Goal: Task Accomplishment & Management: Manage account settings

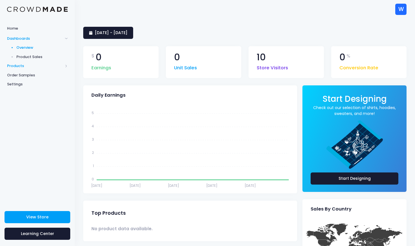
click at [19, 67] on span "Products" at bounding box center [35, 66] width 56 height 6
click at [23, 84] on span "Storefront" at bounding box center [42, 84] width 52 height 6
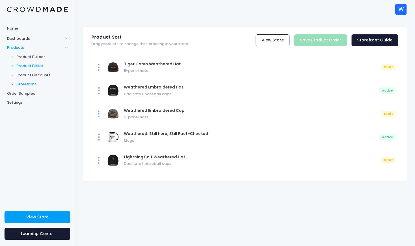
click at [28, 67] on span "Product Editor" at bounding box center [42, 66] width 52 height 6
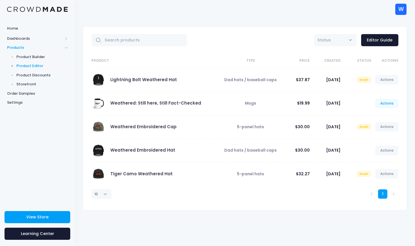
click at [385, 105] on link "Actions" at bounding box center [386, 104] width 23 height 10
click at [376, 117] on link "Edit" at bounding box center [381, 117] width 30 height 10
click at [391, 105] on link "Actions" at bounding box center [386, 104] width 23 height 10
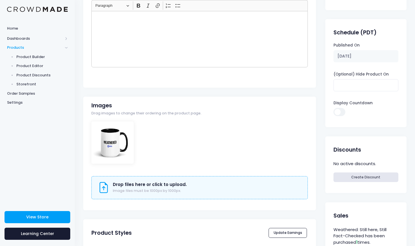
scroll to position [93, 0]
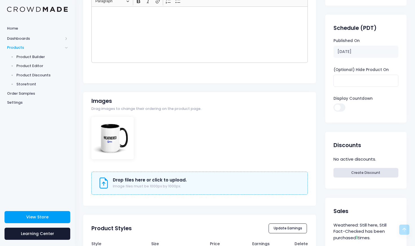
click at [135, 185] on span "Image files must be 1000px by 1000px." at bounding box center [147, 186] width 68 height 5
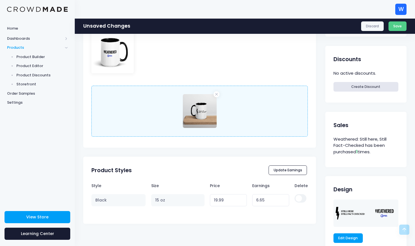
scroll to position [195, 0]
click at [235, 113] on div "Drop files here or click to upload. Image files must be 1000px by 1000px. 0.4 M…" at bounding box center [199, 110] width 216 height 51
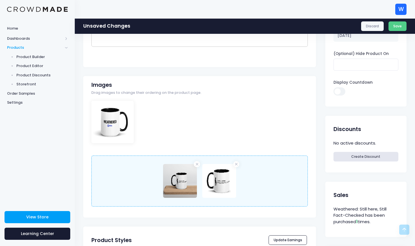
scroll to position [117, 0]
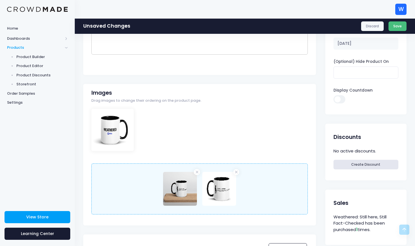
click at [396, 28] on button "Save" at bounding box center [397, 26] width 18 height 10
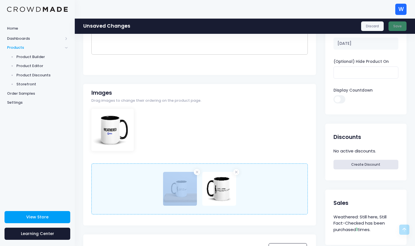
drag, startPoint x: 174, startPoint y: 188, endPoint x: 163, endPoint y: 122, distance: 66.9
click at [163, 122] on div "Drop files here or click to upload. Image files must be 1000px by 1000px. 0.4 M…" at bounding box center [199, 165] width 233 height 113
click at [231, 141] on div at bounding box center [199, 135] width 216 height 53
click at [287, 195] on div "Drop files here or click to upload. Image files must be 1000px by 1000px. 0.4 M…" at bounding box center [199, 189] width 216 height 51
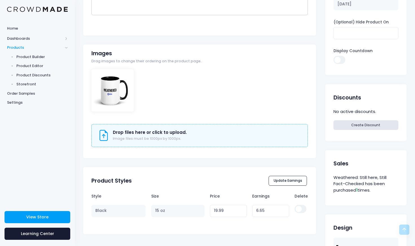
scroll to position [164, 0]
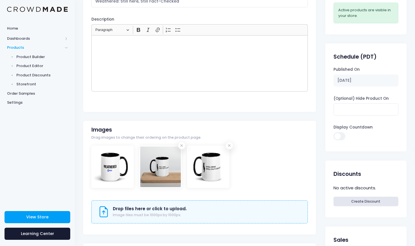
scroll to position [66, 0]
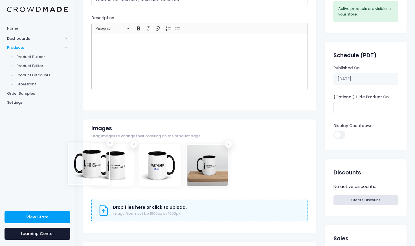
drag, startPoint x: 211, startPoint y: 169, endPoint x: 91, endPoint y: 168, distance: 119.6
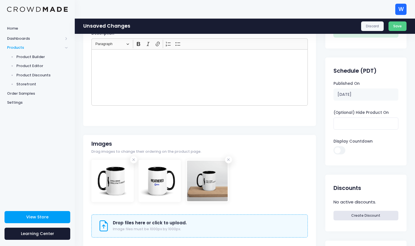
click at [323, 176] on div "Weathered: Still here, Still Fact-Checked View Product Editor Guide Title Weath…" at bounding box center [244, 249] width 323 height 544
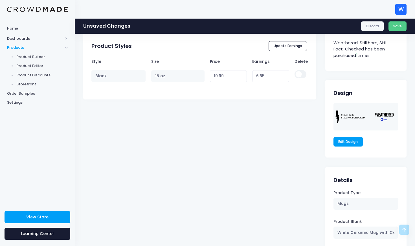
scroll to position [287, 0]
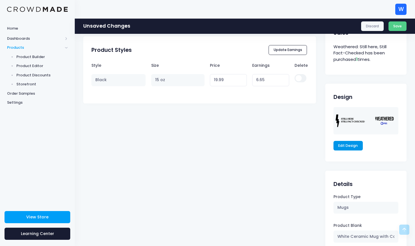
click at [345, 149] on link "Edit Design" at bounding box center [347, 146] width 29 height 10
click at [274, 131] on div "Weathered: Still here, Still Fact-Checked View Product Editor Guide Title Weath…" at bounding box center [199, 24] width 233 height 538
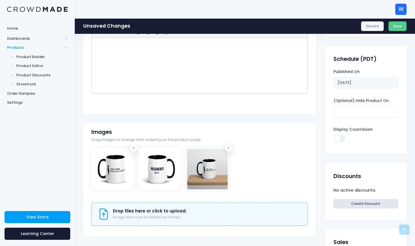
scroll to position [0, 0]
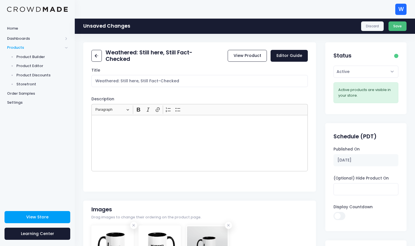
click at [394, 27] on button "Save" at bounding box center [397, 26] width 18 height 10
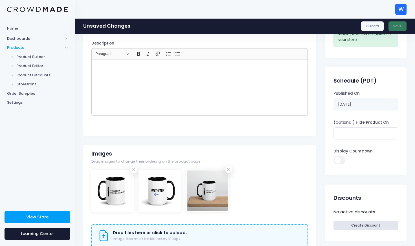
scroll to position [65, 0]
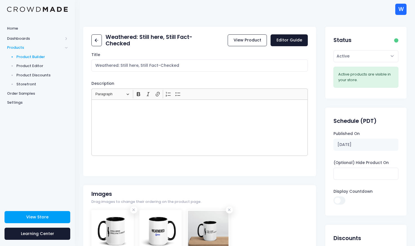
click at [26, 57] on span "Product Builder" at bounding box center [42, 57] width 52 height 6
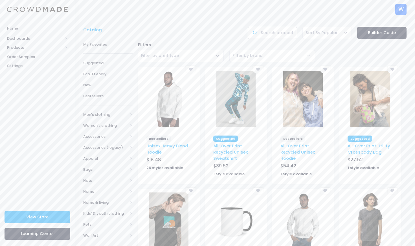
click at [268, 34] on input "text" at bounding box center [272, 33] width 49 height 12
type input "patch"
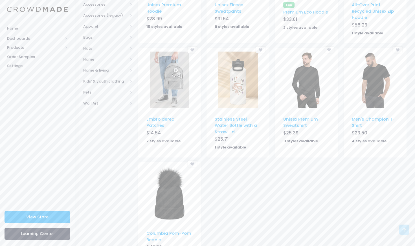
scroll to position [135, 0]
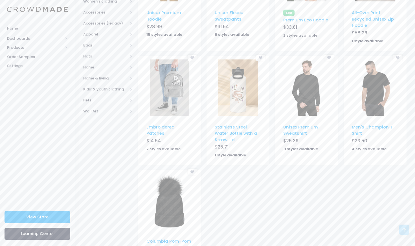
click at [171, 87] on img at bounding box center [169, 88] width 39 height 56
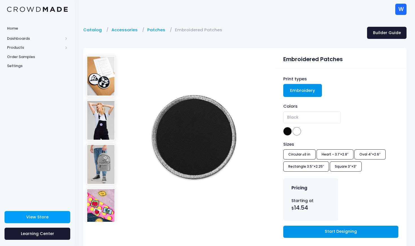
click at [316, 231] on link "Start Designing" at bounding box center [340, 232] width 115 height 12
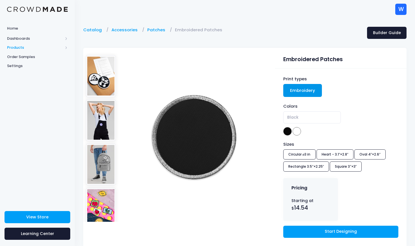
click at [23, 47] on span "Products" at bounding box center [35, 48] width 56 height 6
click at [28, 56] on span "Product Builder" at bounding box center [42, 57] width 52 height 6
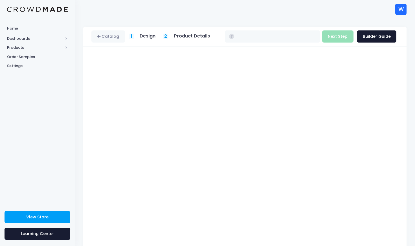
type input "$14.54"
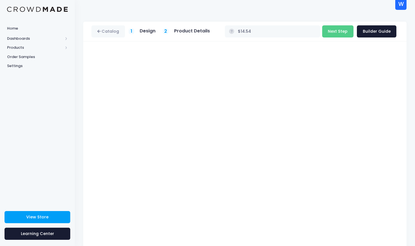
scroll to position [22, 0]
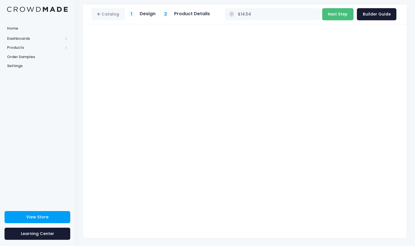
click at [341, 12] on button "Next Step" at bounding box center [337, 14] width 31 height 12
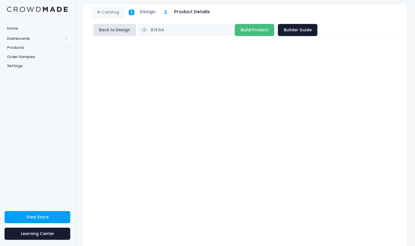
click at [235, 30] on input "Build Product" at bounding box center [254, 30] width 39 height 12
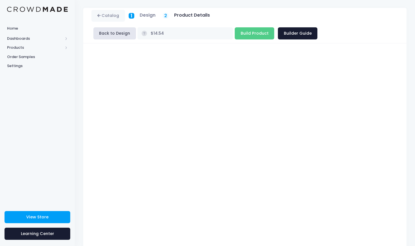
scroll to position [0, 0]
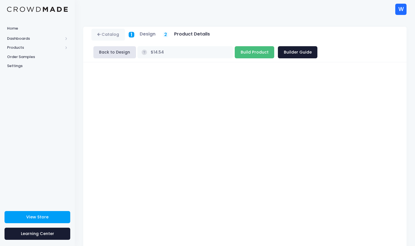
click at [235, 53] on input "Build Product" at bounding box center [254, 52] width 39 height 12
type input "Building product..."
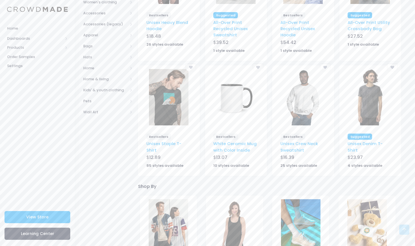
scroll to position [124, 0]
click at [171, 145] on link "Unisex Staple T-Shirt" at bounding box center [163, 146] width 35 height 12
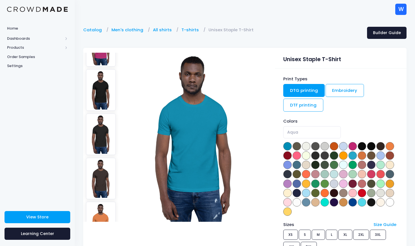
scroll to position [336, 0]
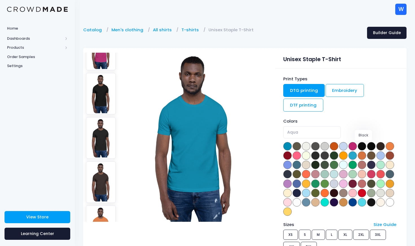
click at [362, 146] on span at bounding box center [362, 146] width 8 height 8
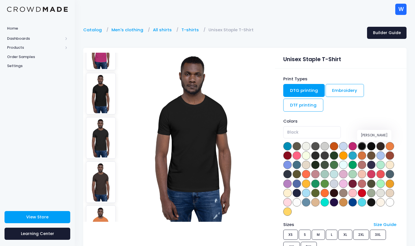
click at [374, 146] on span at bounding box center [371, 146] width 8 height 8
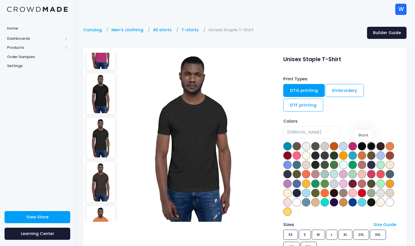
click at [362, 148] on span at bounding box center [362, 146] width 8 height 8
select select "Black"
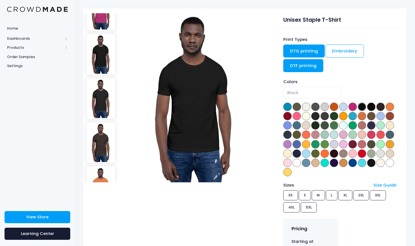
scroll to position [49, 0]
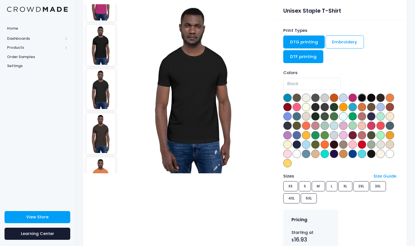
click at [300, 58] on link "DTF printing" at bounding box center [303, 56] width 40 height 13
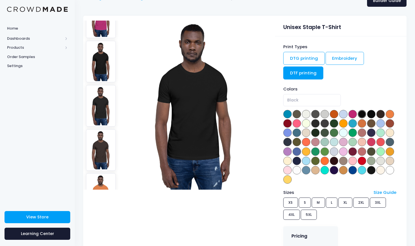
scroll to position [32, 0]
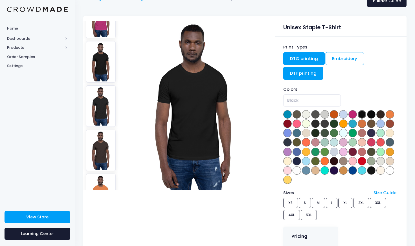
click at [316, 59] on link "DTG printing" at bounding box center [303, 58] width 41 height 13
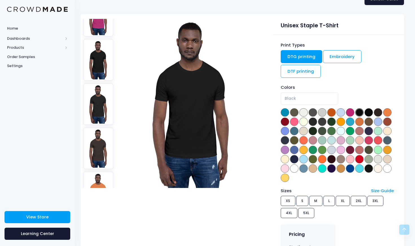
scroll to position [0, 3]
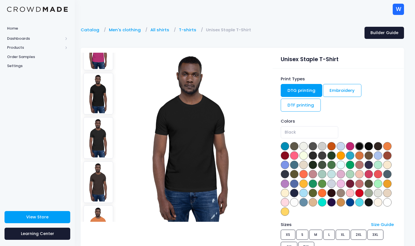
click at [295, 92] on link "DTG printing" at bounding box center [301, 90] width 41 height 13
click at [296, 87] on link "DTG printing" at bounding box center [301, 90] width 41 height 13
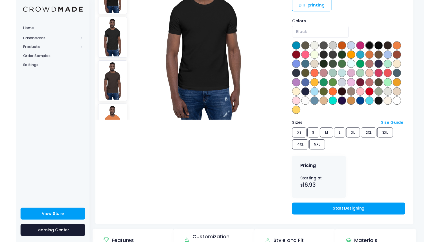
scroll to position [119, 3]
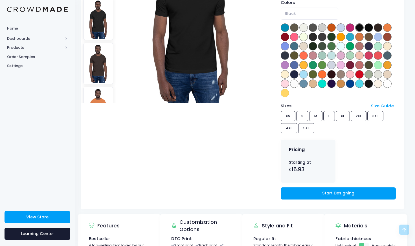
click at [290, 114] on div "Sizes Size Guide XS S M L XL 2XL 3XL 4XL 5XL" at bounding box center [338, 119] width 115 height 32
click at [299, 114] on div "Sizes Size Guide XS S M L XL 2XL 3XL 4XL 5XL" at bounding box center [338, 119] width 115 height 32
click at [376, 116] on div "Sizes Size Guide XS S M L XL 2XL 3XL 4XL 5XL" at bounding box center [338, 119] width 115 height 32
click at [360, 116] on div "Sizes Size Guide XS S M L XL 2XL 3XL 4XL 5XL" at bounding box center [338, 119] width 115 height 32
click at [340, 116] on div "Sizes Size Guide XS S M L XL 2XL 3XL 4XL 5XL" at bounding box center [338, 119] width 115 height 32
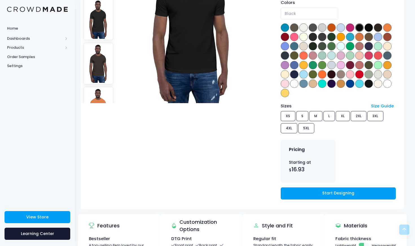
drag, startPoint x: 323, startPoint y: 116, endPoint x: 308, endPoint y: 116, distance: 15.5
click at [322, 116] on div "Sizes Size Guide XS S M L XL 2XL 3XL 4XL 5XL" at bounding box center [338, 119] width 115 height 32
drag, startPoint x: 305, startPoint y: 116, endPoint x: 294, endPoint y: 116, distance: 10.2
click at [304, 116] on div "Sizes Size Guide XS S M L XL 2XL 3XL 4XL 5XL" at bounding box center [338, 119] width 115 height 32
click at [293, 116] on div "Sizes Size Guide XS S M L XL 2XL 3XL 4XL 5XL" at bounding box center [338, 119] width 115 height 32
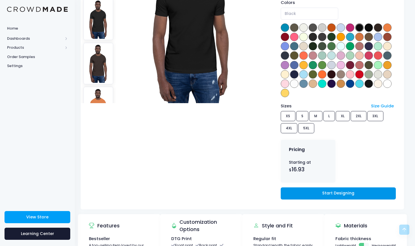
click at [348, 188] on link "Start Designing" at bounding box center [338, 194] width 115 height 12
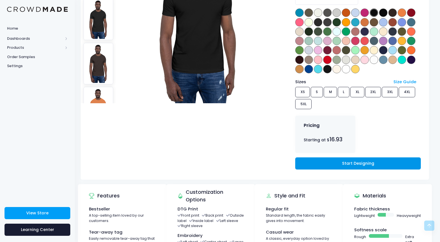
scroll to position [0, 3]
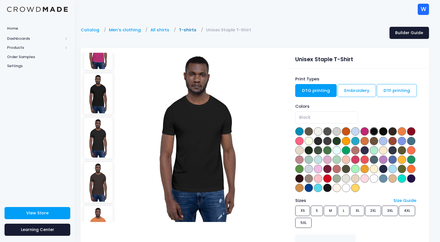
click at [188, 29] on link "T-shirts" at bounding box center [189, 30] width 20 height 6
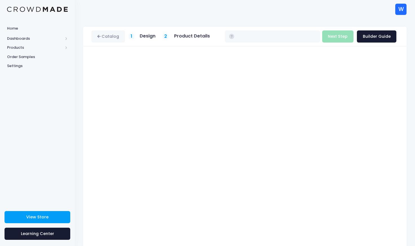
type input "$16.93 - $22.73"
click at [338, 36] on button "Next Step" at bounding box center [337, 36] width 31 height 12
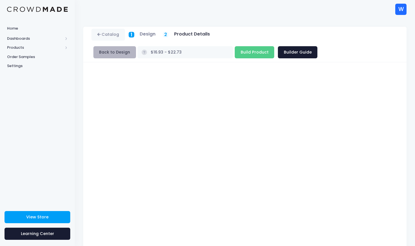
click at [118, 55] on button "Back to Design" at bounding box center [114, 52] width 43 height 12
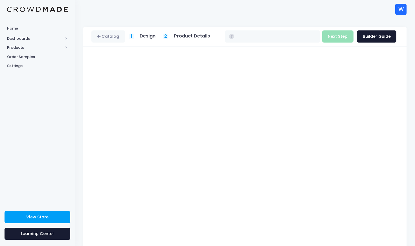
type input "$14.54"
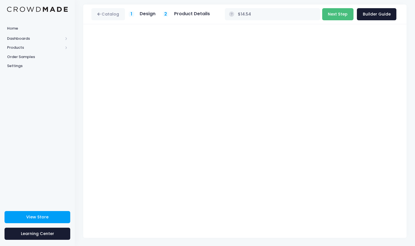
click at [338, 13] on button "Next Step" at bounding box center [337, 14] width 31 height 12
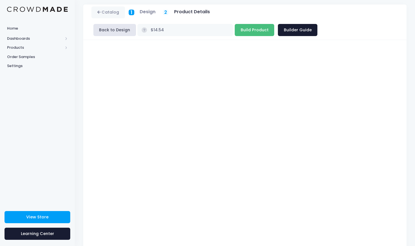
click at [235, 33] on input "Build Product" at bounding box center [254, 30] width 39 height 12
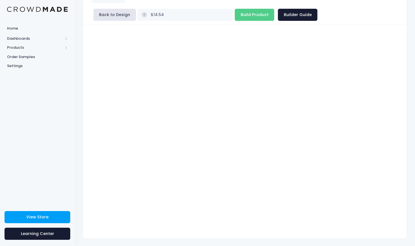
scroll to position [38, 0]
click at [235, 14] on input "Build Product" at bounding box center [254, 14] width 39 height 12
type input "Building product..."
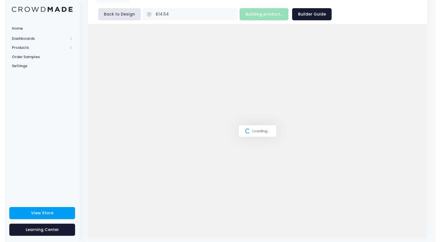
scroll to position [27, 0]
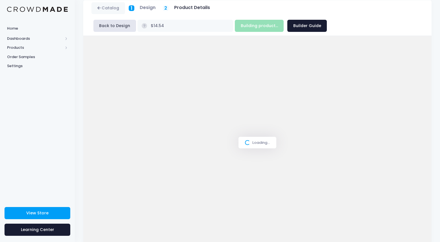
click at [203, 126] on div "Loading..." at bounding box center [257, 143] width 348 height 214
click at [79, 74] on div "Catalog 1 Design 2 $" at bounding box center [257, 124] width 365 height 249
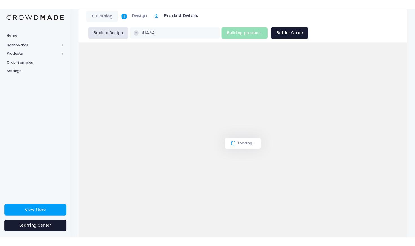
scroll to position [38, 0]
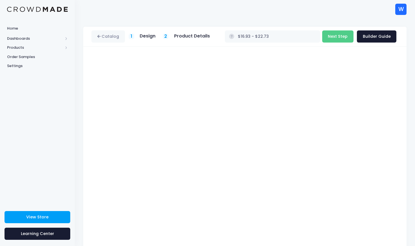
scroll to position [22, 0]
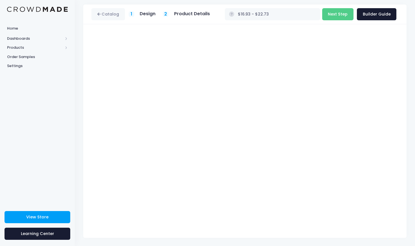
type input "$23.12 - $28.92"
click at [338, 15] on button "Next Step" at bounding box center [337, 14] width 31 height 12
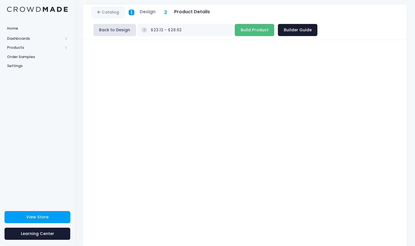
click at [235, 30] on input "Build Product" at bounding box center [254, 30] width 39 height 12
click at [235, 32] on input "Build Product" at bounding box center [254, 30] width 39 height 12
type input "Building product..."
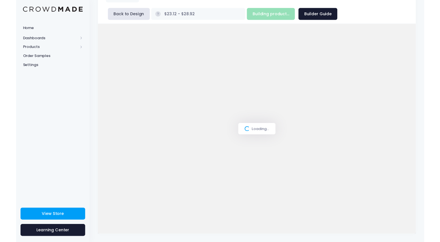
scroll to position [27, 0]
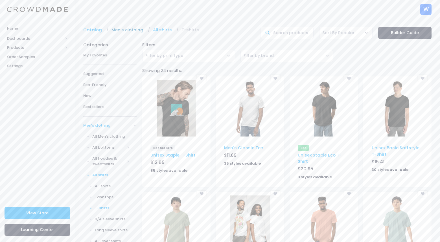
click at [126, 30] on link "Men's clothing" at bounding box center [128, 30] width 35 height 6
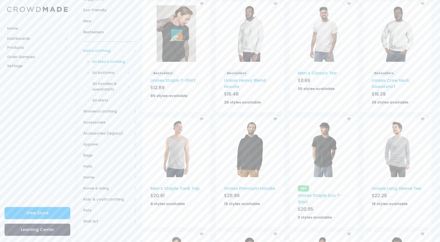
scroll to position [76, 0]
click at [250, 155] on img at bounding box center [249, 148] width 39 height 56
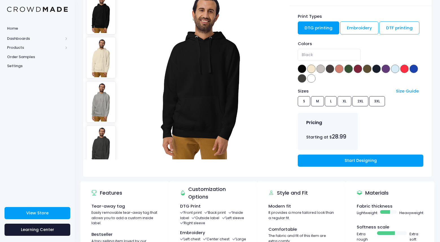
scroll to position [65, 0]
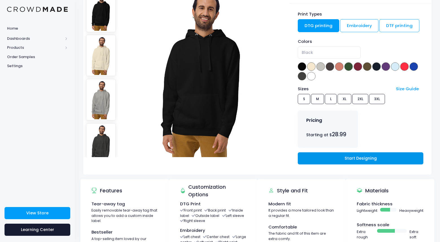
click at [321, 158] on link "Start Designing" at bounding box center [360, 158] width 125 height 12
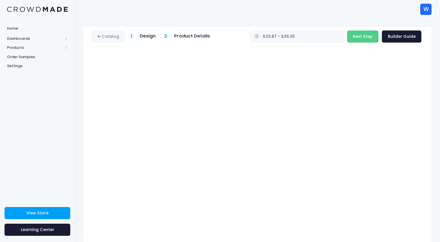
type input "$40.09 - $42.57"
click at [362, 36] on button "Next Step" at bounding box center [362, 36] width 31 height 12
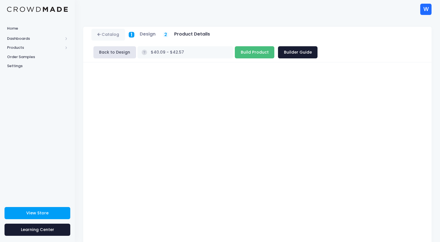
click at [274, 46] on input "Build Product" at bounding box center [254, 52] width 39 height 12
type input "Building product..."
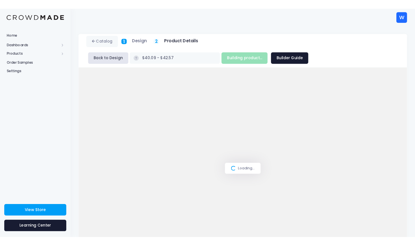
scroll to position [27, 0]
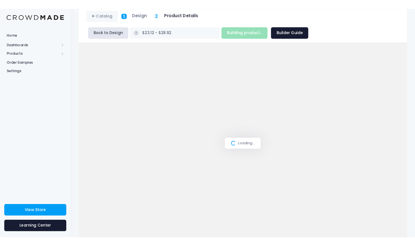
scroll to position [38, 0]
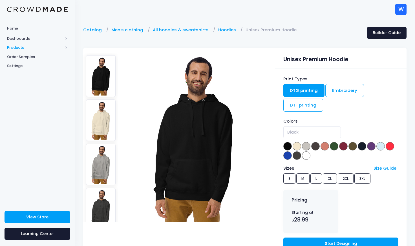
click at [12, 49] on span "Products" at bounding box center [35, 48] width 56 height 6
click at [25, 85] on span "Storefront" at bounding box center [42, 84] width 52 height 6
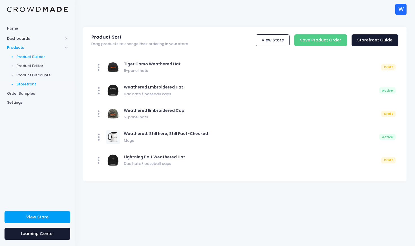
click at [31, 56] on span "Product Builder" at bounding box center [42, 57] width 52 height 6
click at [37, 118] on div "Home Dashboards Overview Product Sales Products Product Builder Product Editor …" at bounding box center [37, 112] width 75 height 179
click at [18, 45] on span "Products" at bounding box center [35, 48] width 56 height 6
click at [20, 47] on span "Products" at bounding box center [35, 48] width 56 height 6
click at [33, 37] on span "Dashboards" at bounding box center [35, 39] width 56 height 6
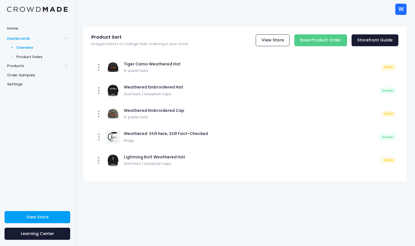
click at [25, 47] on span "Overview" at bounding box center [42, 48] width 52 height 6
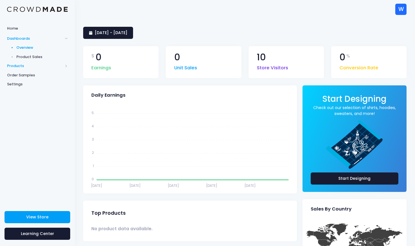
click at [23, 67] on span "Products" at bounding box center [35, 66] width 56 height 6
click at [24, 58] on span "Product Builder" at bounding box center [42, 57] width 52 height 6
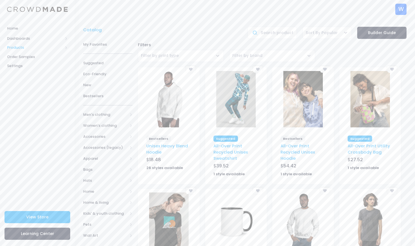
click at [16, 49] on span "Products" at bounding box center [35, 48] width 56 height 6
click at [31, 66] on span "Product Editor" at bounding box center [42, 66] width 52 height 6
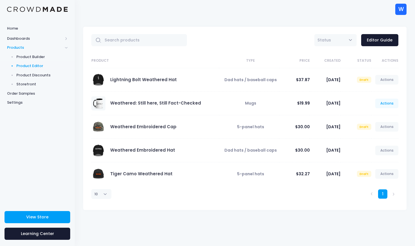
click at [386, 102] on link "Actions" at bounding box center [386, 104] width 23 height 10
click at [377, 116] on link "Edit" at bounding box center [381, 117] width 30 height 10
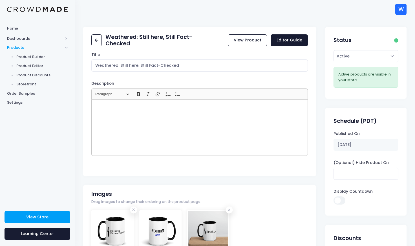
click at [168, 118] on div "Rich Text Editor, main" at bounding box center [199, 128] width 217 height 56
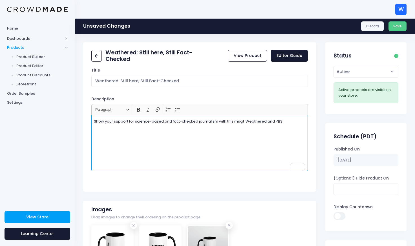
click at [246, 122] on p "Show your support for science-based and fact-checked journalism with this mug! …" at bounding box center [200, 122] width 212 height 6
click at [303, 121] on p "Show your support for science-based and fact-checked journalism with this mug! …" at bounding box center [200, 122] width 212 height 6
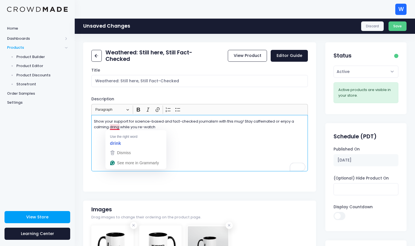
click at [119, 128] on p "Show your support for science-based and fact-checked journalism with this mug! …" at bounding box center [200, 124] width 212 height 11
click at [165, 128] on p "Show your support for science-based and fact-checked journalism with this mug! …" at bounding box center [200, 124] width 212 height 11
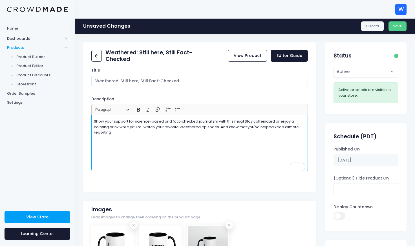
click at [253, 136] on div "Show your support for science-based and fact-checked journalism with this mug! …" at bounding box center [199, 143] width 217 height 56
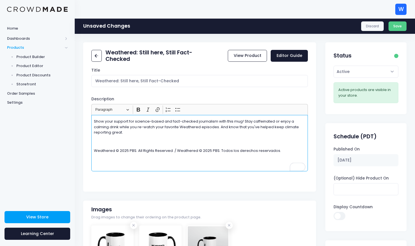
click at [124, 146] on div "Show your support for science-based and fact-checked journalism with this mug! …" at bounding box center [199, 143] width 217 height 56
click at [121, 146] on div "Show your support for science-based and fact-checked journalism with this mug! …" at bounding box center [199, 143] width 217 height 56
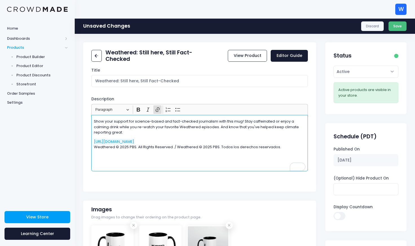
click at [397, 25] on button "Save" at bounding box center [398, 26] width 18 height 10
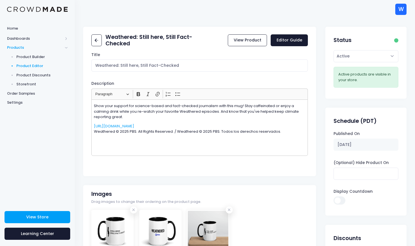
click at [28, 65] on span "Product Editor" at bounding box center [42, 66] width 52 height 6
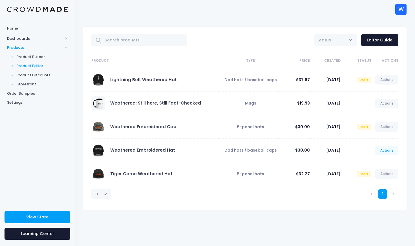
click at [386, 151] on link "Actions" at bounding box center [386, 151] width 23 height 10
click at [373, 165] on link "Edit" at bounding box center [381, 164] width 30 height 10
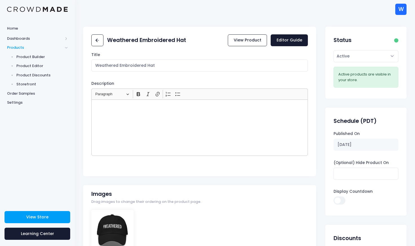
click at [113, 118] on div "Rich Text Editor, main" at bounding box center [199, 128] width 217 height 56
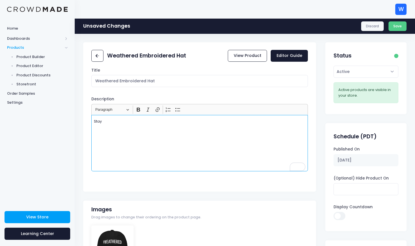
click at [109, 126] on div "Stay" at bounding box center [199, 143] width 217 height 56
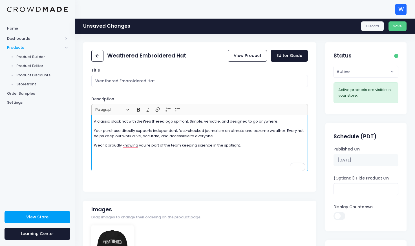
click at [122, 146] on p "Wear it proudly knowing you’re part of the team keeping science in the spotligh…" at bounding box center [200, 146] width 212 height 6
click at [119, 156] on p "Rich Text Editor, main" at bounding box center [200, 155] width 212 height 6
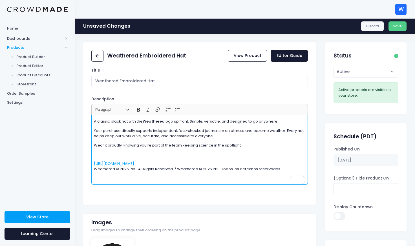
click at [123, 154] on p "Rich Text Editor, main" at bounding box center [200, 155] width 212 height 6
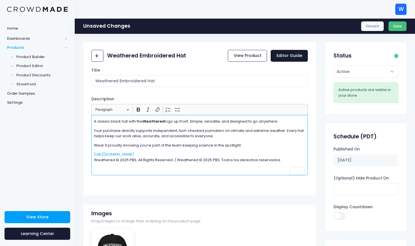
click at [397, 28] on button "Save" at bounding box center [398, 26] width 18 height 10
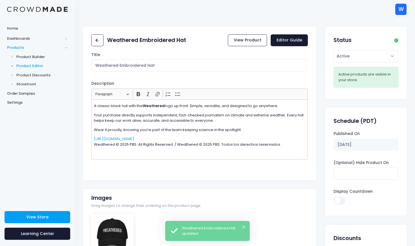
click at [33, 64] on span "Product Editor" at bounding box center [42, 66] width 52 height 6
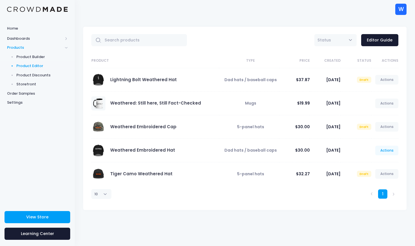
click at [385, 151] on link "Actions" at bounding box center [386, 151] width 23 height 10
click at [375, 165] on link "Edit" at bounding box center [381, 164] width 30 height 10
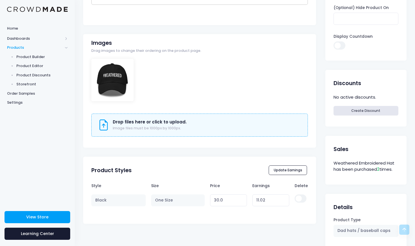
scroll to position [164, 0]
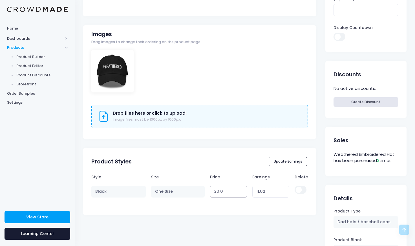
drag, startPoint x: 219, startPoint y: 193, endPoint x: 206, endPoint y: 193, distance: 13.0
click at [206, 193] on tr "Black One Size 30.0 Variant price must be at least $18.98 and not more than $25…" at bounding box center [199, 191] width 217 height 17
type input "18.989"
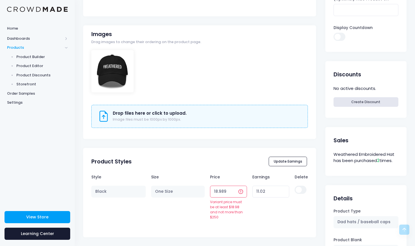
type input "0.01"
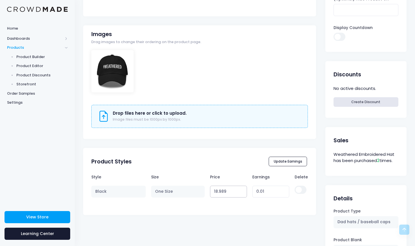
type input "18.98"
type input "0.00"
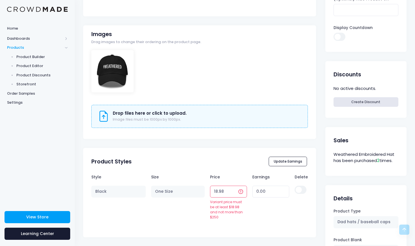
type input "18.98"
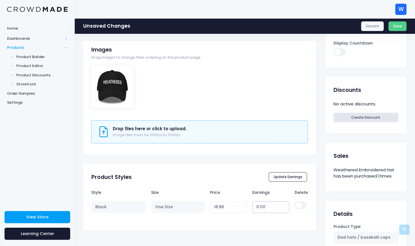
click at [263, 192] on table "Style Size Price Earnings Delete Black One Size 18.98 Variant price must be at …" at bounding box center [199, 201] width 217 height 29
drag, startPoint x: 268, startPoint y: 208, endPoint x: 246, endPoint y: 208, distance: 21.4
click at [246, 208] on tr "Black One Size 18.98 Variant price must be at least $18.98 and not more than $2…" at bounding box center [199, 207] width 217 height 17
type input "12"
type input "30.98"
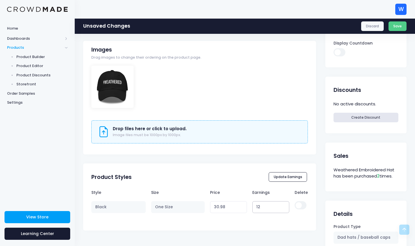
type input "1"
type input "19.98"
type input "11"
type input "29.98"
type input "11.01"
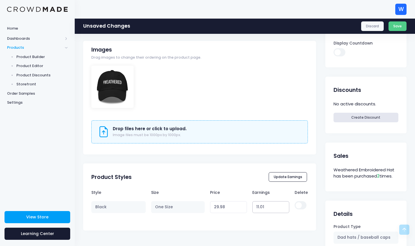
type input "29.99"
type input "11.01"
click at [235, 173] on div "Product Styles Update Earnings" at bounding box center [199, 177] width 233 height 20
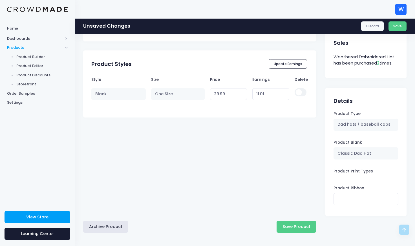
scroll to position [279, 0]
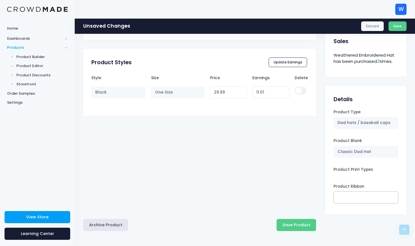
click at [347, 198] on input "text" at bounding box center [366, 197] width 65 height 12
paste input "[URL][DOMAIN_NAME]"
type input "[URL][DOMAIN_NAME]"
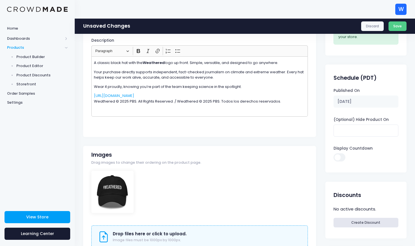
scroll to position [54, 0]
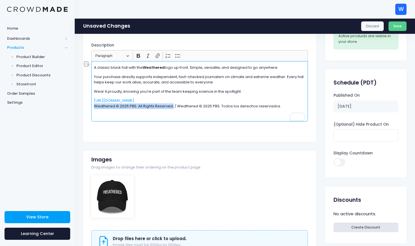
drag, startPoint x: 94, startPoint y: 106, endPoint x: 172, endPoint y: 108, distance: 77.6
click at [172, 108] on p "https://www.pbs.org/show/weathered/ Weathered © 2025 PBS. All Rights Reserved. …" at bounding box center [200, 103] width 212 height 11
copy p "Weathered © 2025 PBS. All Rights Reserved."
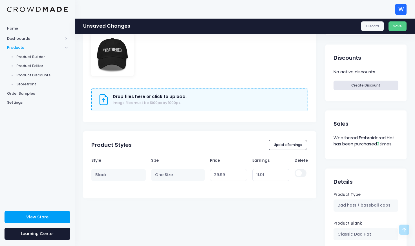
scroll to position [279, 0]
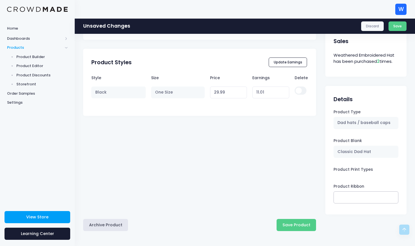
click at [347, 197] on input "text" at bounding box center [366, 197] width 65 height 12
paste input "Weathered © 2025 PBS. All Rights Reserved."
type input "Weathered © 2025 PBS. All Rights Reserved."
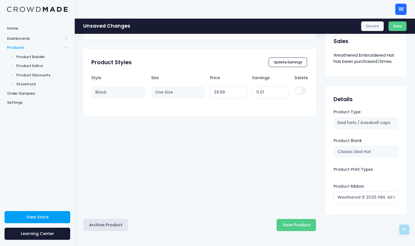
click at [360, 218] on div at bounding box center [365, 226] width 81 height 23
click at [298, 226] on button "Save Product" at bounding box center [296, 225] width 39 height 12
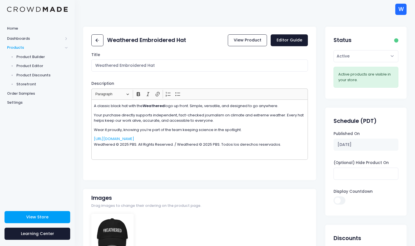
click at [23, 65] on span "Product Editor" at bounding box center [42, 66] width 52 height 6
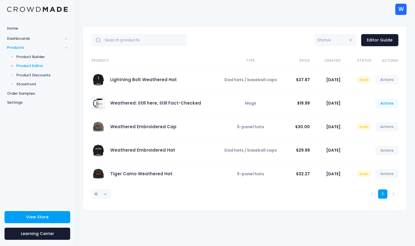
click at [386, 102] on link "Actions" at bounding box center [386, 104] width 23 height 10
click at [375, 115] on link "Edit" at bounding box center [381, 117] width 30 height 10
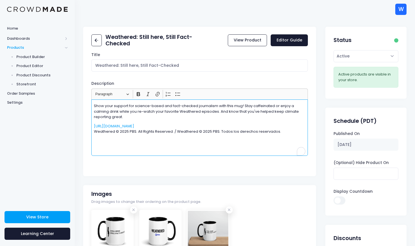
click at [282, 134] on p "https://www.pbs.org/show/weathered/ Weathered © 2025 PBS. All Rights Reserved. …" at bounding box center [200, 129] width 212 height 11
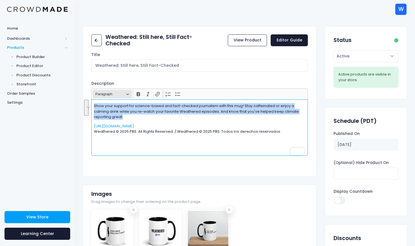
drag, startPoint x: 133, startPoint y: 116, endPoint x: 94, endPoint y: 95, distance: 44.0
click at [94, 95] on div "Rich Text Editor Heading Paragraph Paragraph Heading 1 Heading 2 Bold (⌘B) Bold…" at bounding box center [199, 122] width 217 height 67
copy p "Show your support for science-based and fact-checked journalism with this mug! …"
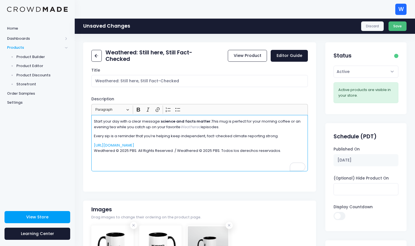
click at [397, 27] on button "Save" at bounding box center [398, 26] width 18 height 10
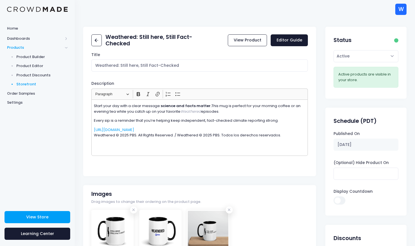
click at [26, 86] on span "Storefront" at bounding box center [42, 84] width 52 height 6
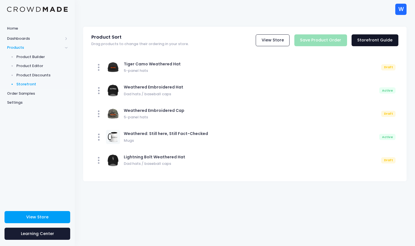
click at [372, 41] on link "Storefront Guide" at bounding box center [375, 40] width 47 height 12
click at [273, 41] on link "View Store" at bounding box center [273, 40] width 34 height 12
click at [27, 67] on span "Product Editor" at bounding box center [42, 66] width 52 height 6
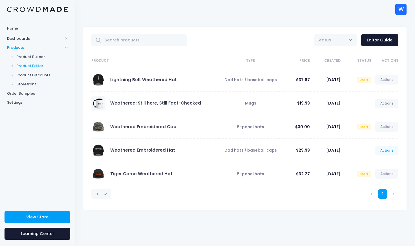
click at [393, 151] on link "Actions" at bounding box center [386, 151] width 23 height 10
click at [378, 162] on link "Edit" at bounding box center [381, 164] width 30 height 10
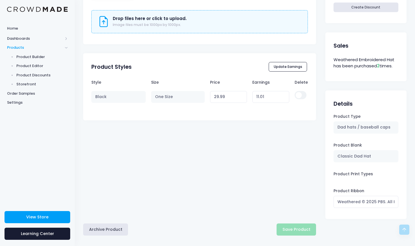
scroll to position [262, 0]
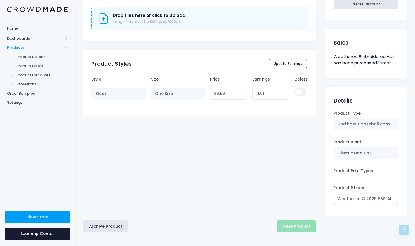
click at [348, 200] on input "Weathered © 2025 PBS. All Rights Reserved." at bounding box center [366, 199] width 65 height 12
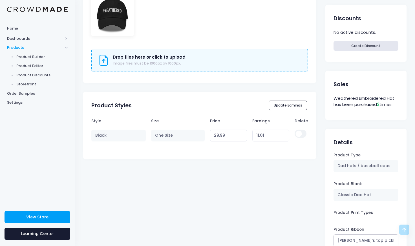
scroll to position [263, 0]
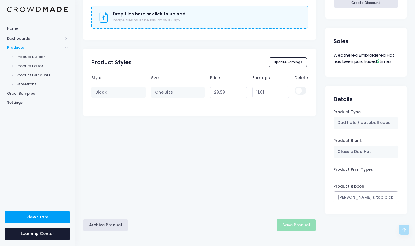
type input "[PERSON_NAME]'s top pick!"
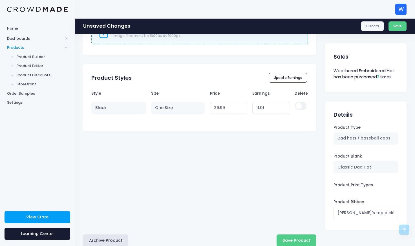
click at [297, 225] on form "Weathered Embroidered Hat View Product Editor Guide Title Weathered Embroidered…" at bounding box center [244, 16] width 323 height 474
click at [297, 238] on button "Save Product" at bounding box center [296, 241] width 39 height 12
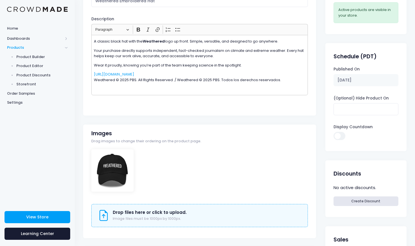
scroll to position [64, 0]
click at [26, 84] on span "Storefront" at bounding box center [42, 84] width 52 height 6
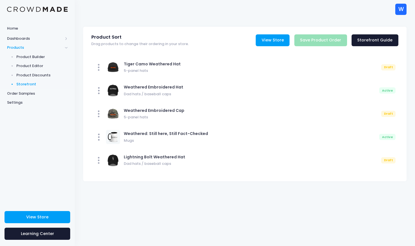
click at [274, 41] on link "View Store" at bounding box center [273, 40] width 34 height 12
